Goal: Task Accomplishment & Management: Manage account settings

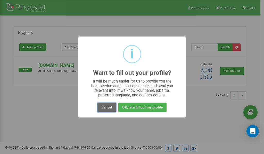
click at [106, 107] on button "Cancel" at bounding box center [106, 108] width 19 height 10
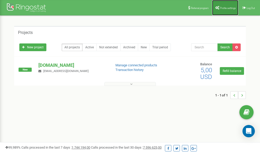
click at [226, 10] on link "Profile settings" at bounding box center [225, 7] width 26 height 15
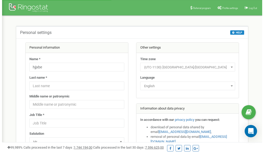
scroll to position [26, 0]
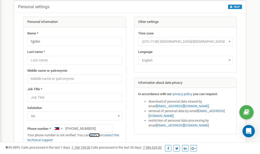
click at [97, 135] on link "verify it" at bounding box center [94, 136] width 11 height 4
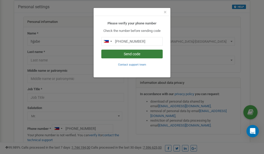
click at [125, 54] on button "Send code" at bounding box center [131, 54] width 61 height 9
